Goal: Task Accomplishment & Management: Manage account settings

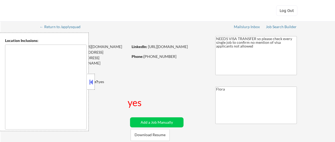
type textarea "[GEOGRAPHIC_DATA], [GEOGRAPHIC_DATA] [GEOGRAPHIC_DATA], [GEOGRAPHIC_DATA] [GEOG…"
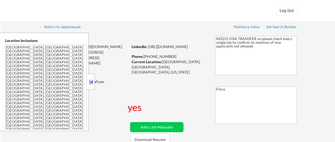
select select ""pending""
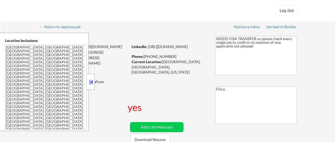
select select ""pending""
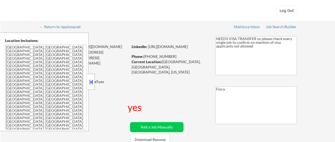
select select ""pending""
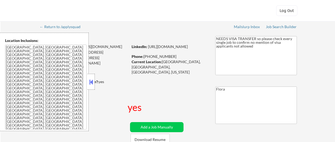
select select ""pending""
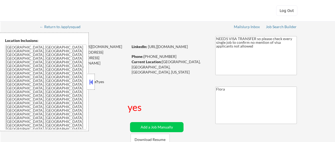
select select ""pending""
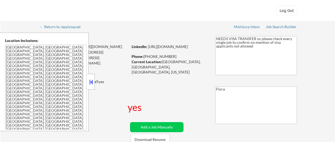
select select ""pending""
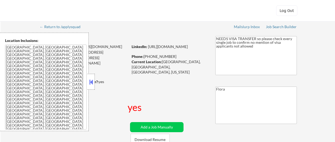
select select ""pending""
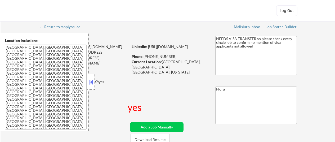
select select ""pending""
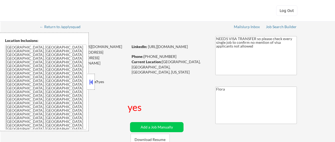
select select ""pending""
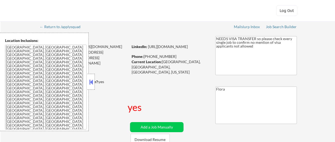
select select ""pending""
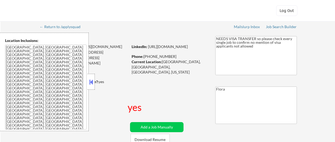
select select ""pending""
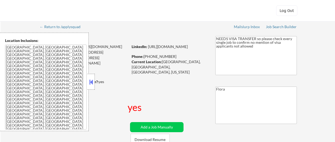
select select ""pending""
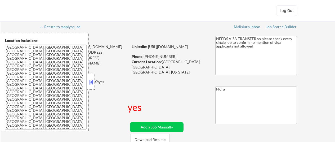
select select ""pending""
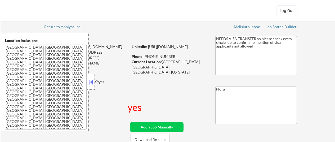
select select ""pending""
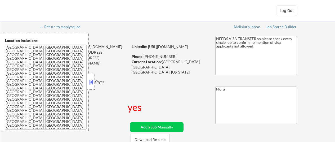
select select ""pending""
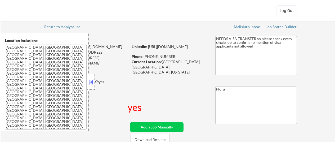
select select ""pending""
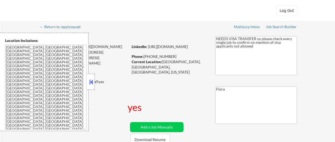
select select ""pending""
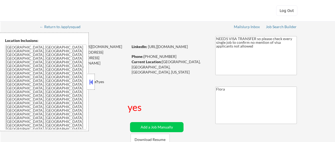
select select ""pending""
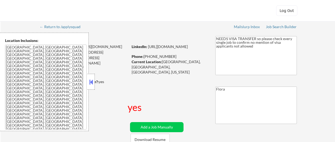
select select ""pending""
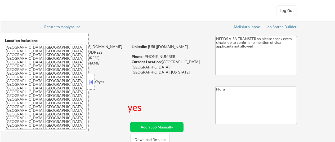
select select ""pending""
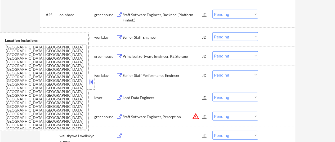
scroll to position [688, 0]
click at [93, 80] on button at bounding box center [91, 82] width 6 height 8
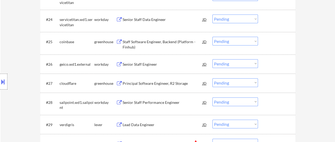
scroll to position [662, 0]
